Goal: Entertainment & Leisure: Consume media (video, audio)

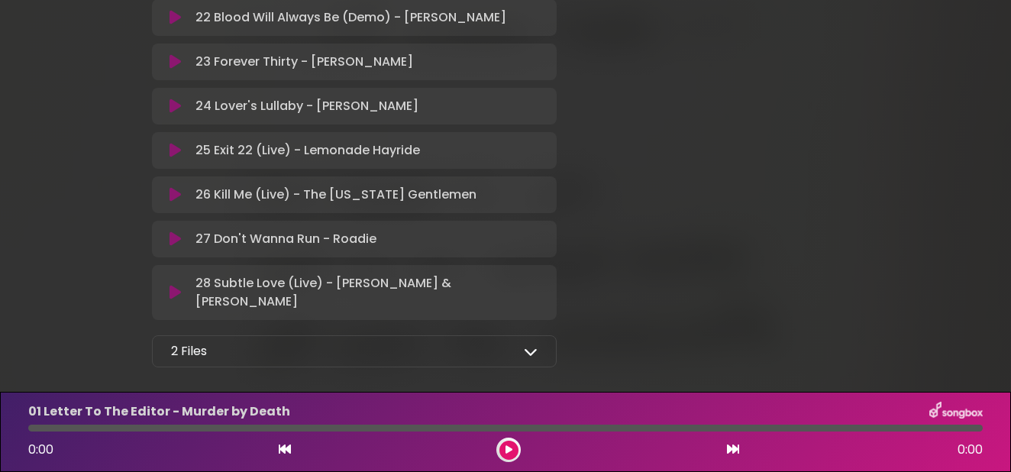
scroll to position [1316, 0]
click at [532, 345] on icon at bounding box center [531, 352] width 14 height 14
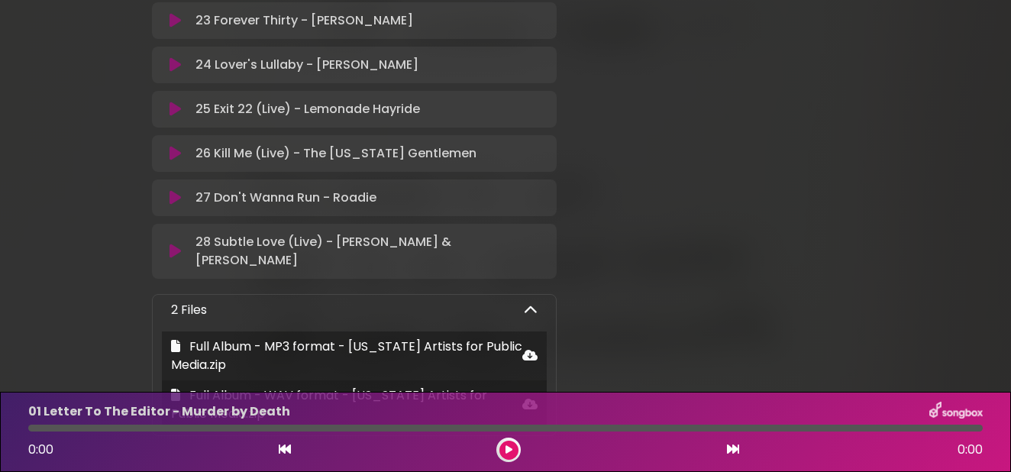
scroll to position [1356, 0]
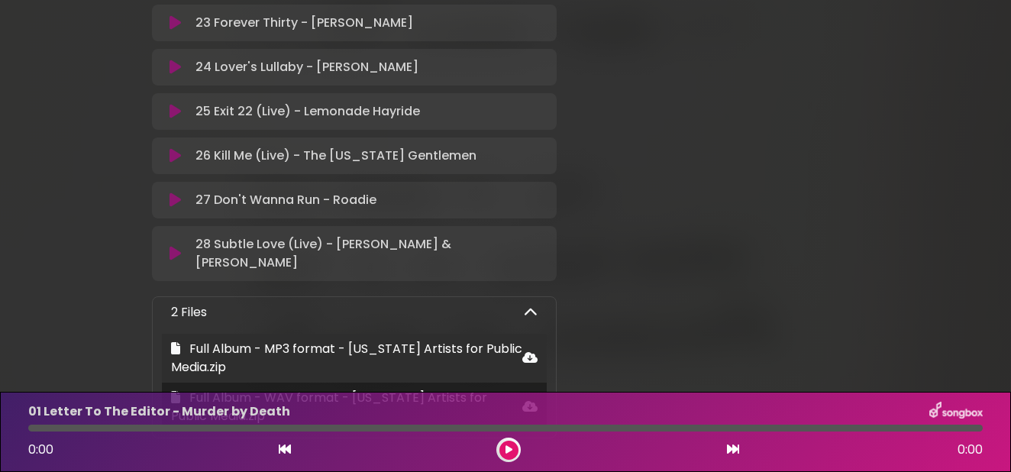
click at [532, 351] on icon at bounding box center [529, 357] width 15 height 12
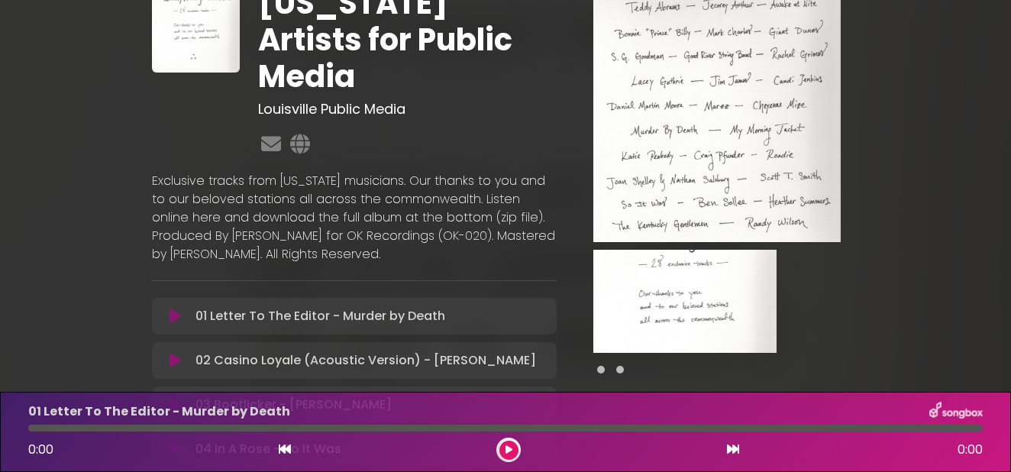
scroll to position [84, 0]
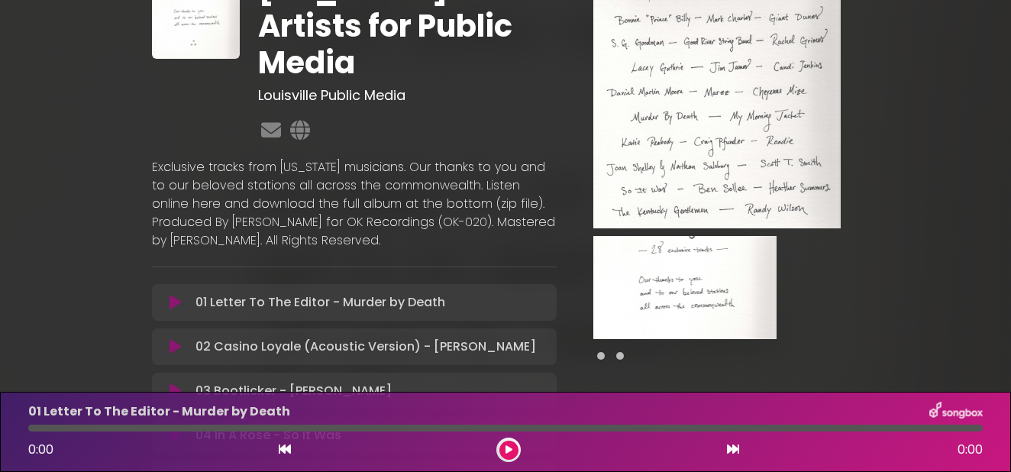
click at [177, 295] on icon at bounding box center [174, 302] width 11 height 15
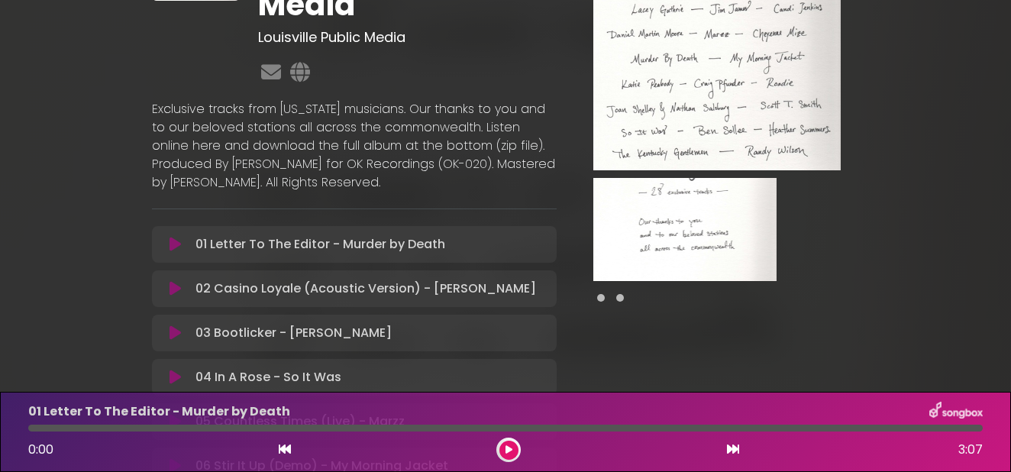
scroll to position [137, 0]
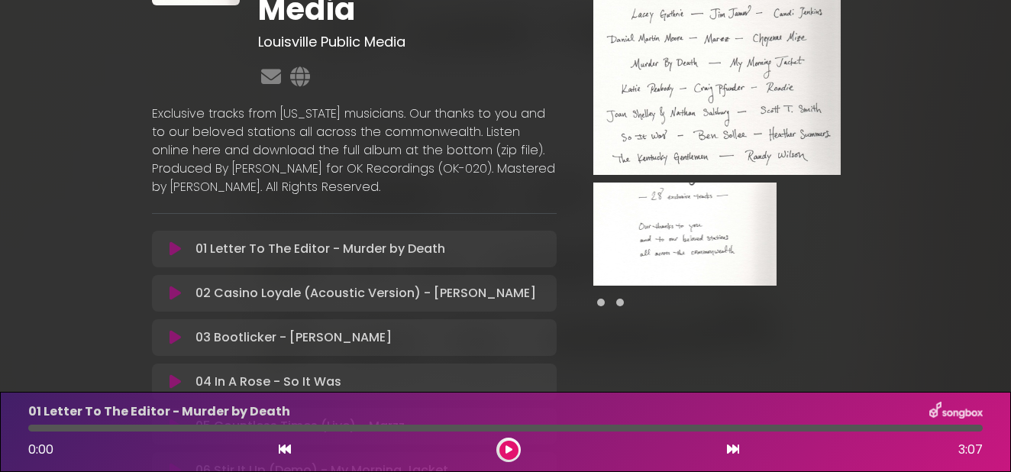
click at [511, 450] on icon at bounding box center [508, 449] width 7 height 9
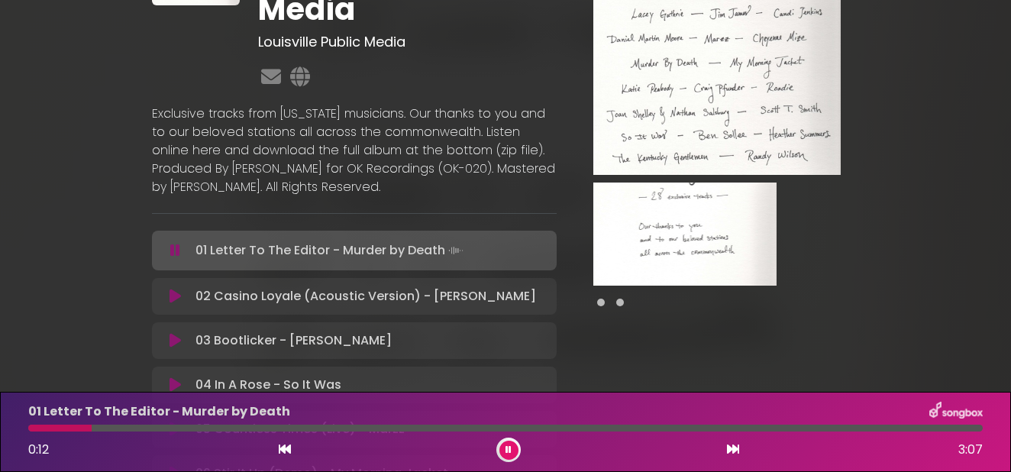
click at [731, 453] on icon at bounding box center [733, 449] width 12 height 12
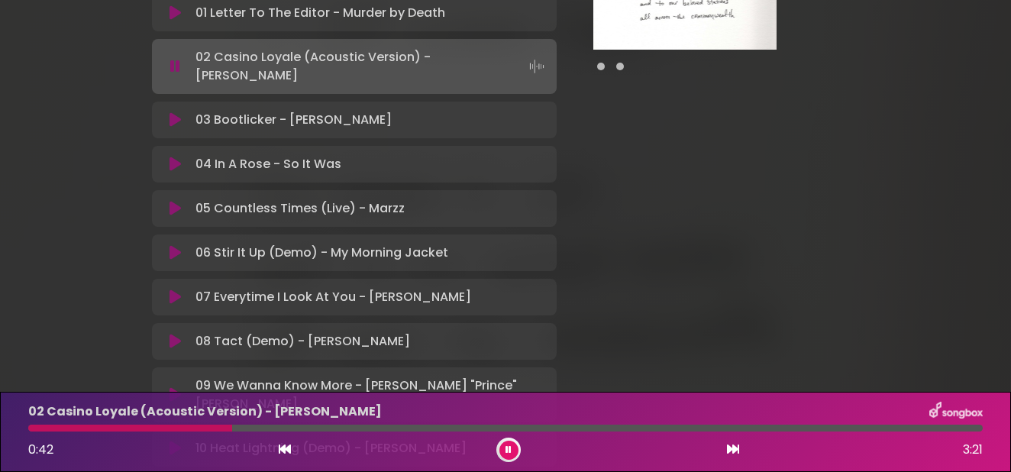
scroll to position [373, 0]
click at [734, 450] on icon at bounding box center [733, 449] width 12 height 12
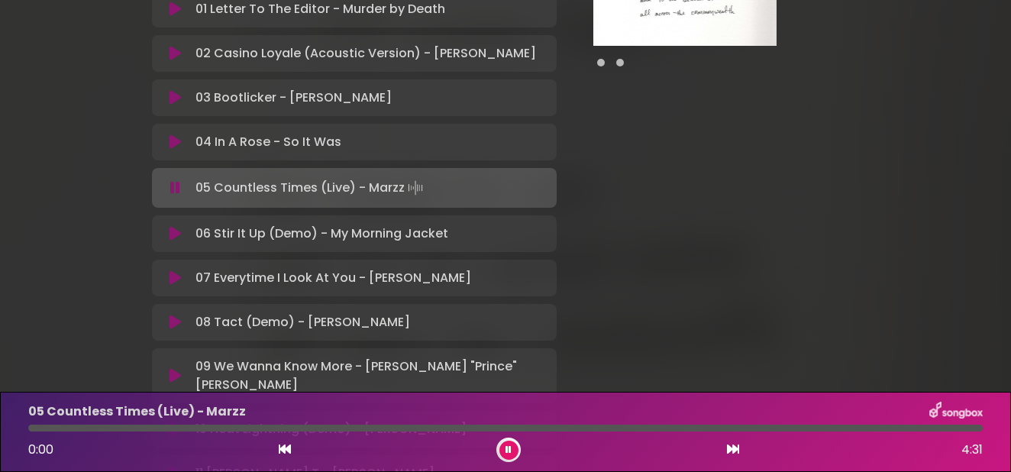
scroll to position [371, 0]
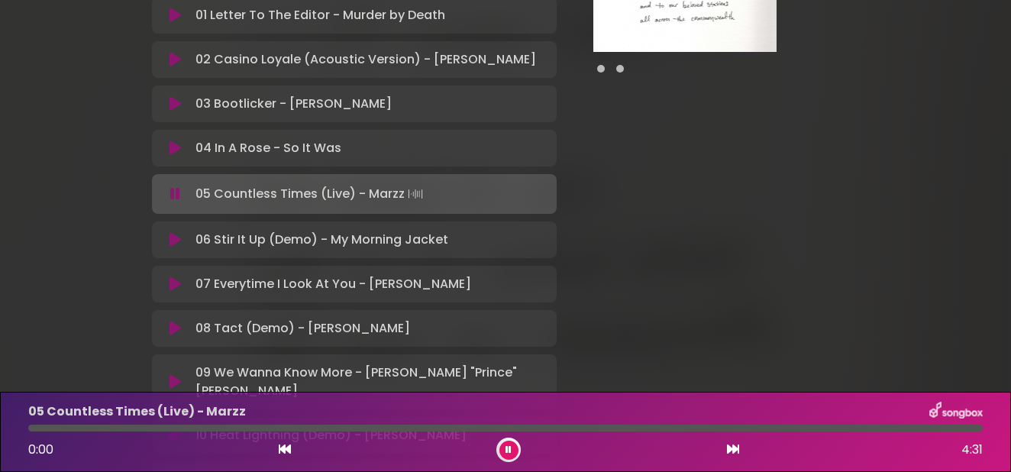
click at [511, 448] on button at bounding box center [508, 449] width 19 height 19
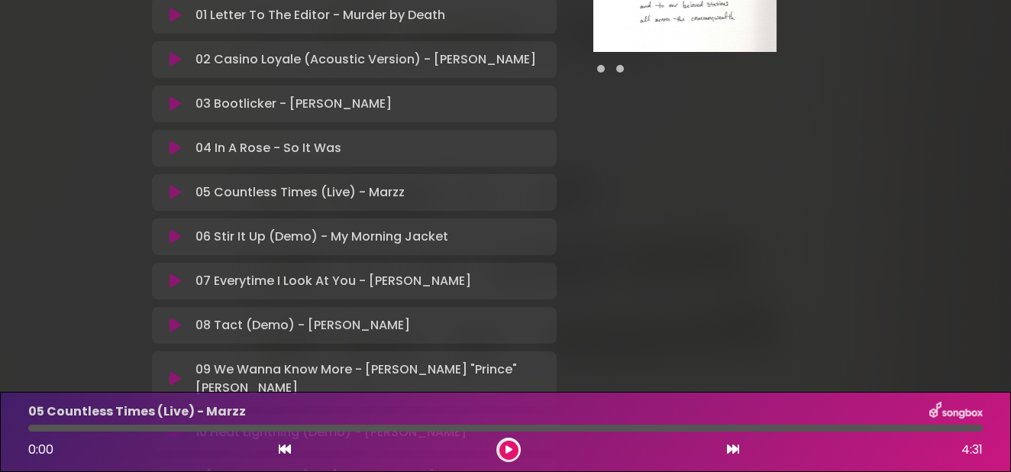
click at [511, 448] on icon at bounding box center [508, 449] width 7 height 9
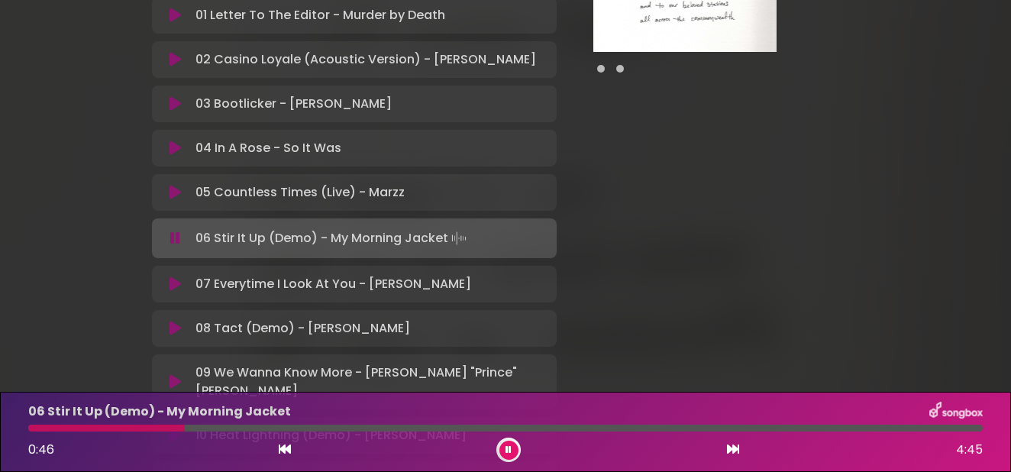
click at [734, 447] on icon at bounding box center [733, 449] width 12 height 12
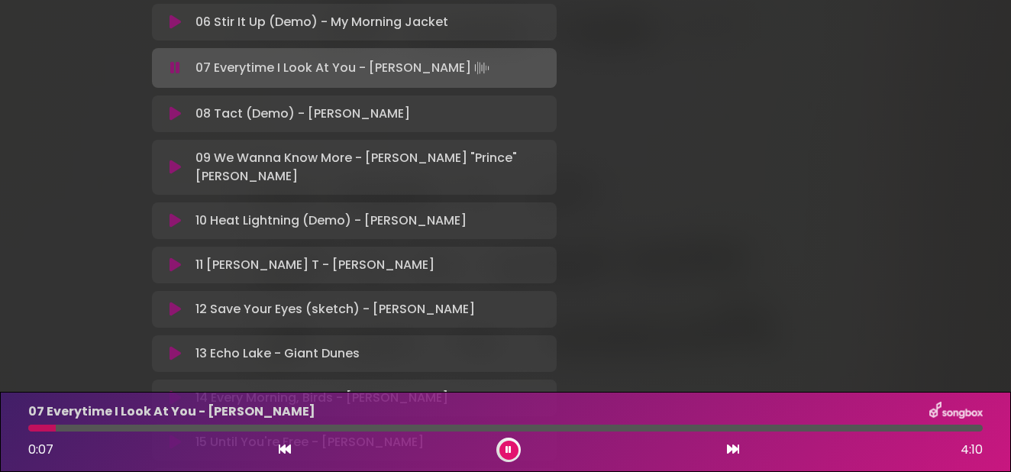
scroll to position [584, 0]
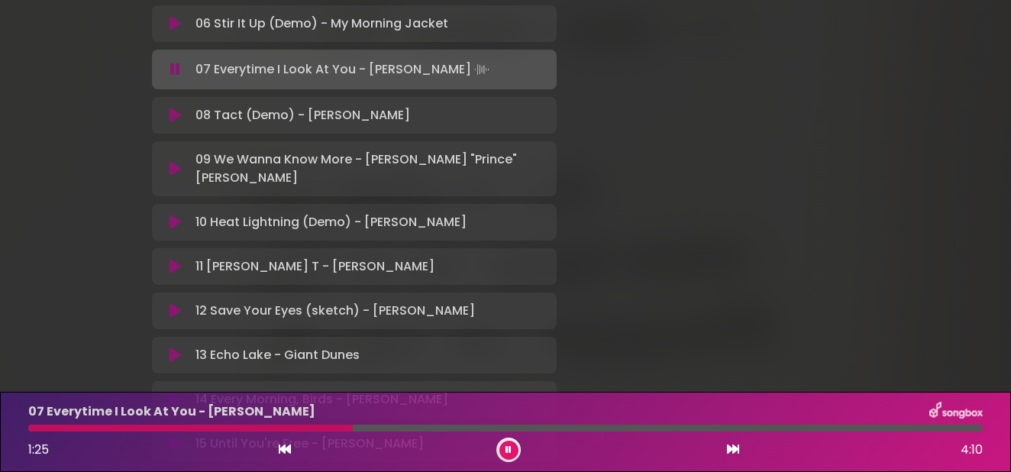
click at [736, 447] on icon at bounding box center [733, 449] width 12 height 12
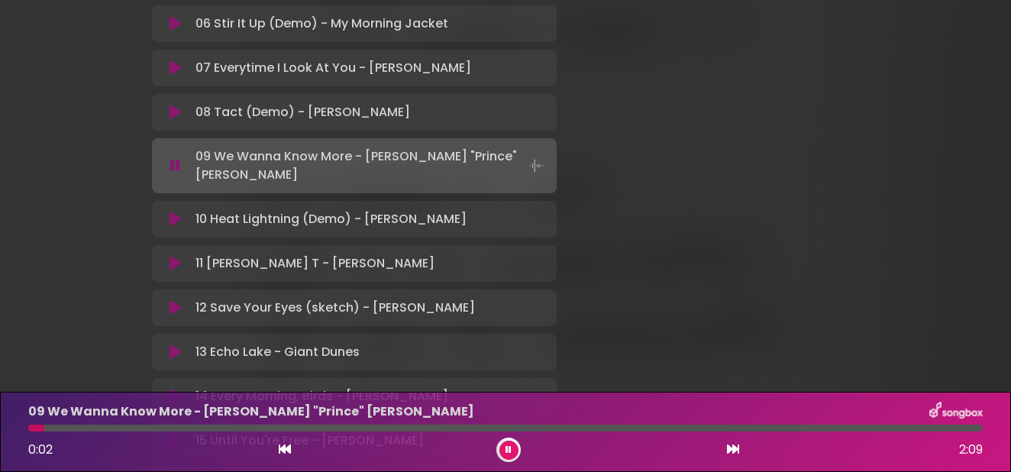
click at [257, 254] on p "11 [PERSON_NAME] T - [PERSON_NAME] Loading Track..." at bounding box center [314, 263] width 239 height 18
click at [174, 256] on icon at bounding box center [174, 263] width 11 height 15
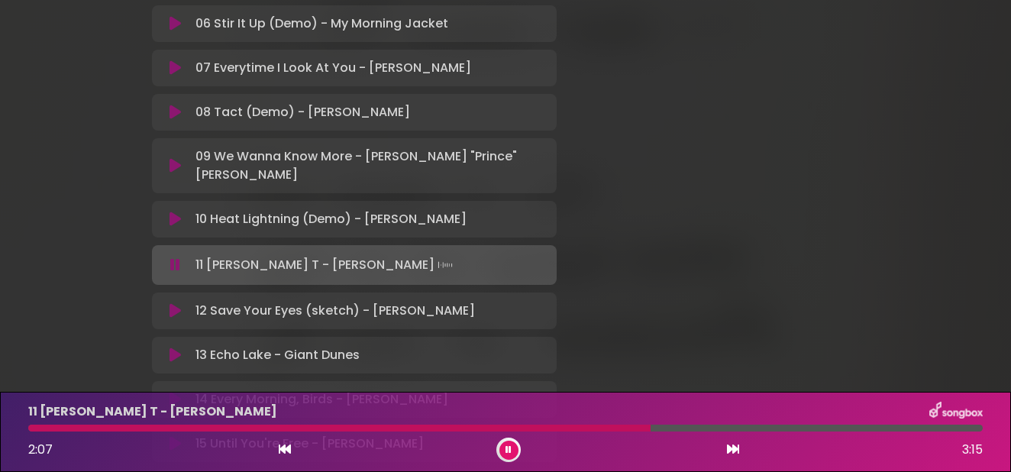
click at [175, 392] on icon at bounding box center [174, 399] width 11 height 15
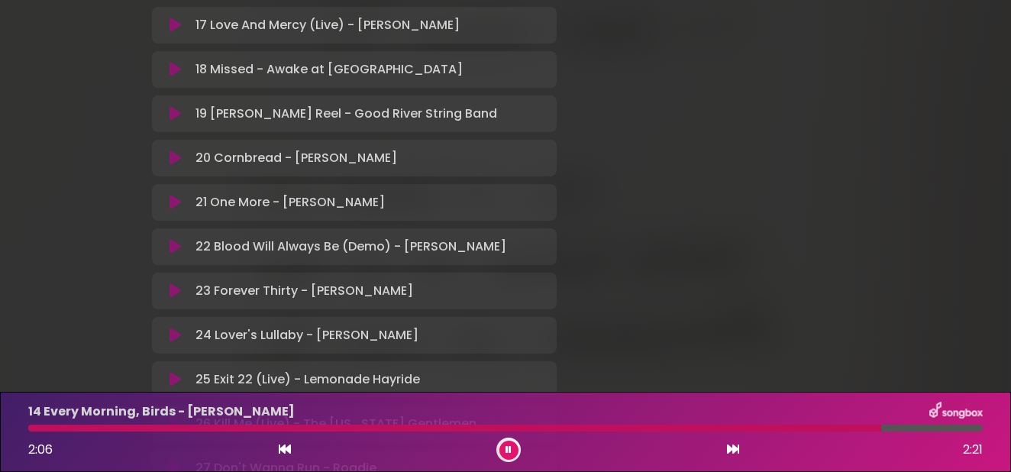
scroll to position [1105, 0]
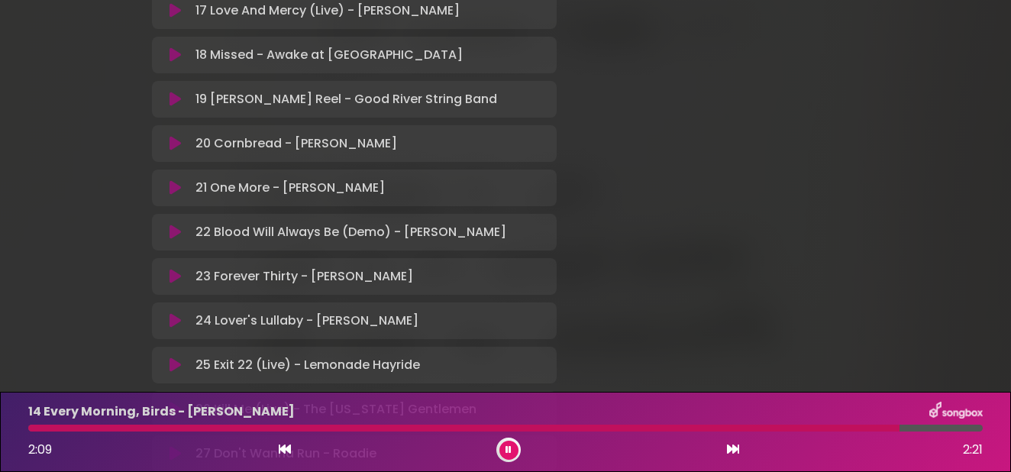
click at [175, 313] on icon at bounding box center [174, 320] width 11 height 15
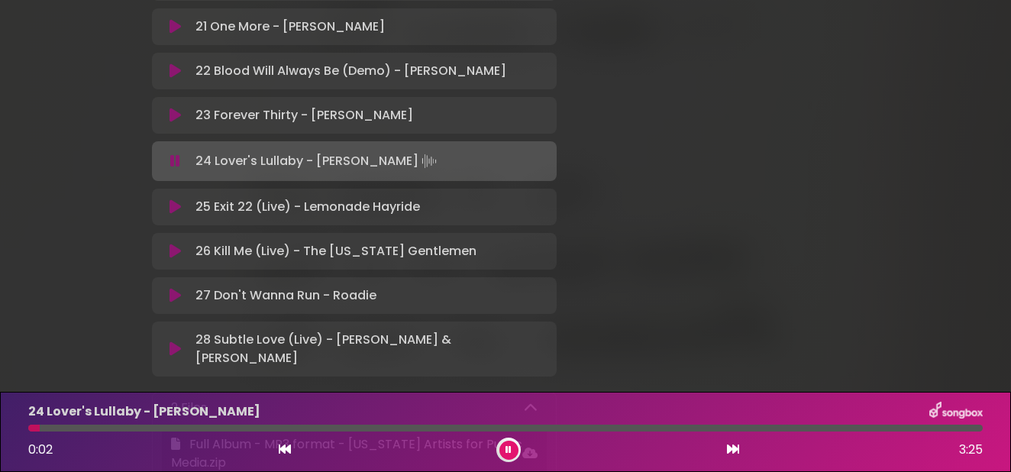
scroll to position [1263, 0]
click at [173, 342] on icon at bounding box center [174, 349] width 11 height 15
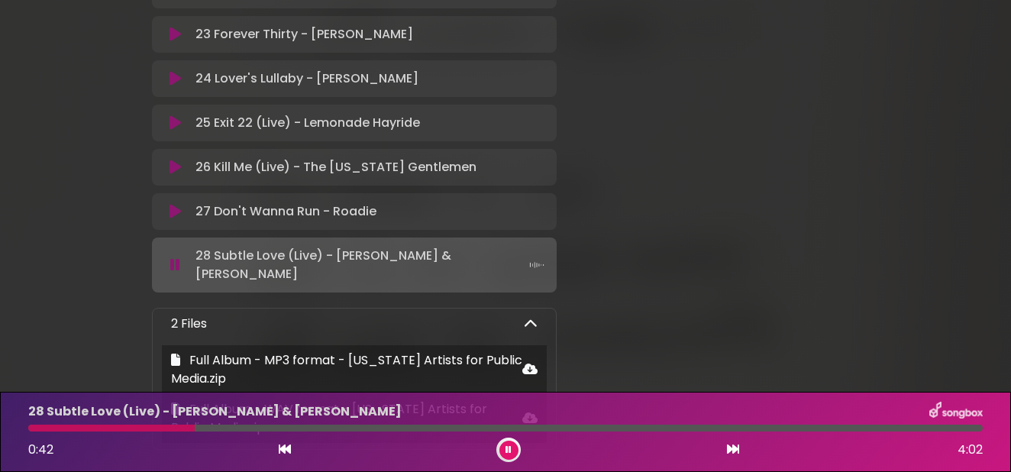
scroll to position [1338, 0]
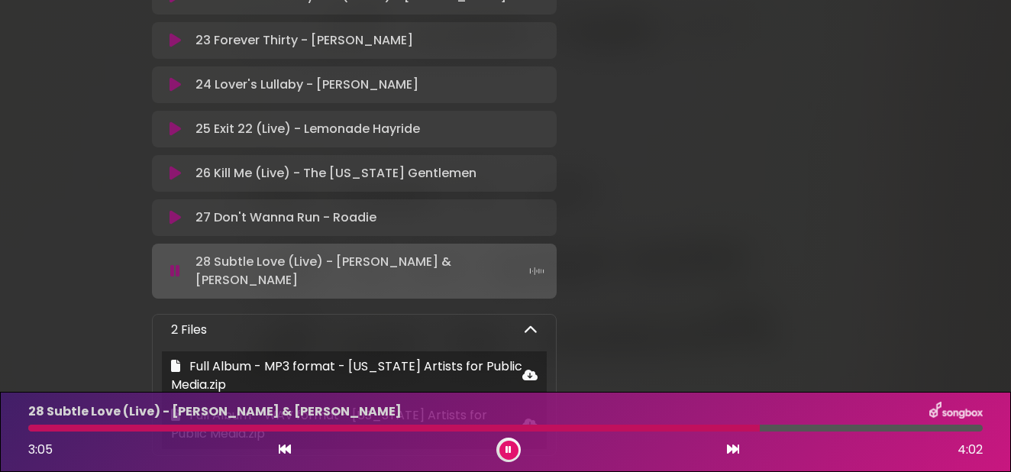
click at [512, 447] on button at bounding box center [508, 449] width 19 height 19
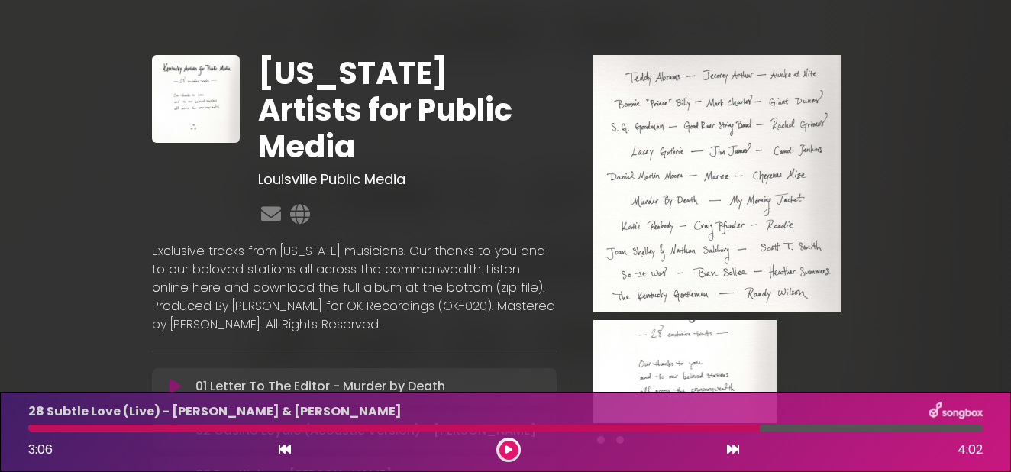
scroll to position [0, 0]
